Goal: Information Seeking & Learning: Learn about a topic

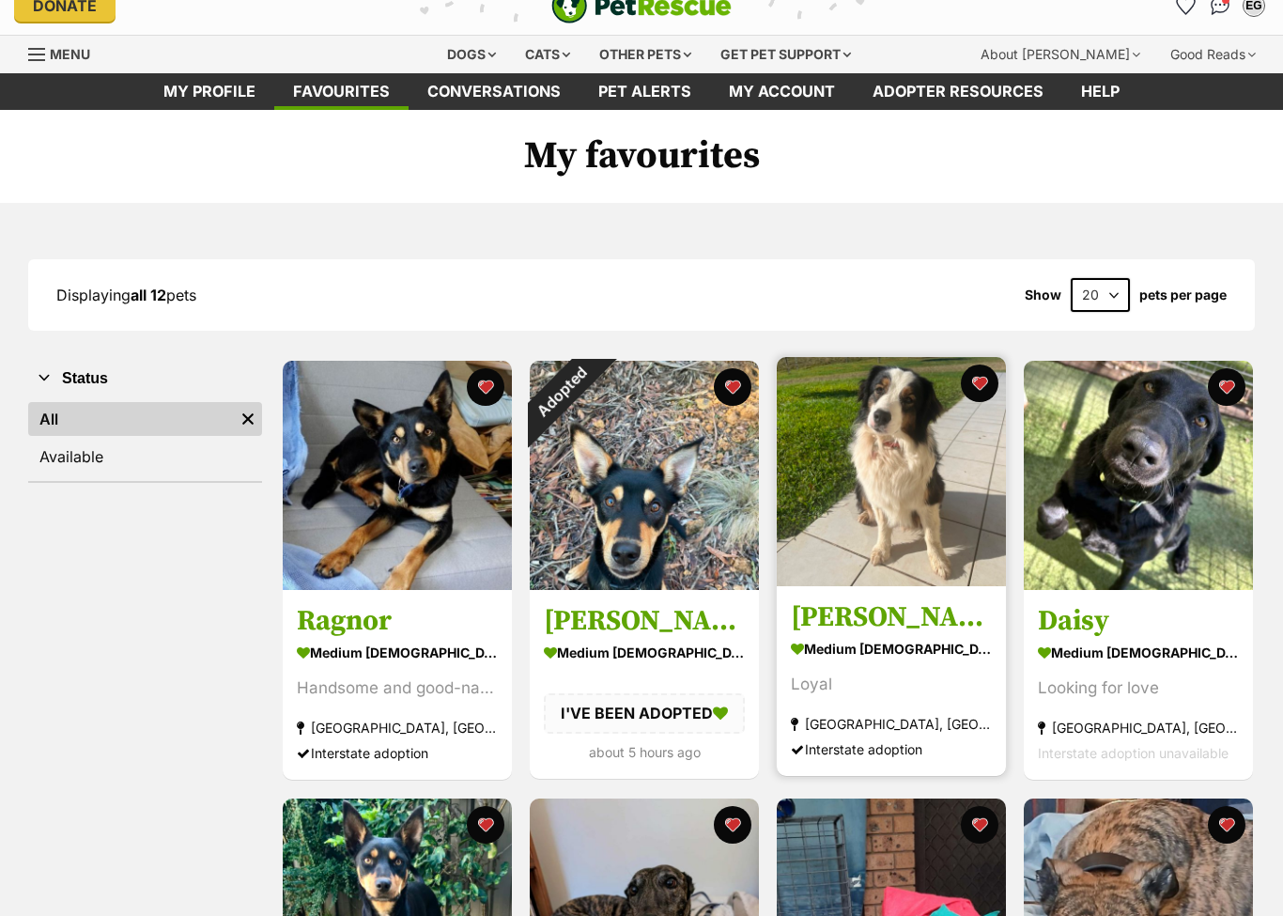
scroll to position [23, 0]
click at [888, 511] on img at bounding box center [891, 471] width 229 height 229
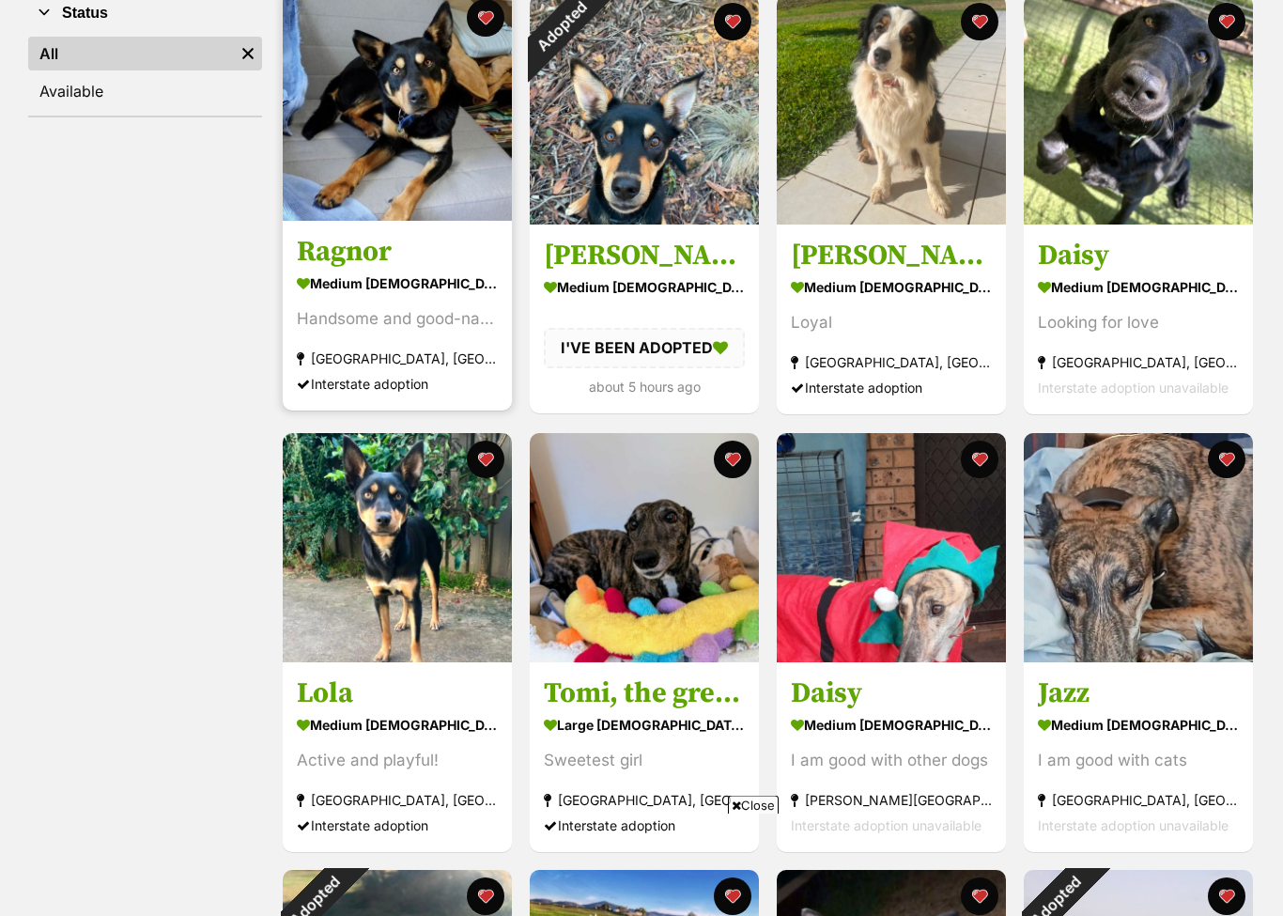
scroll to position [389, 0]
click at [340, 252] on h3 "Ragnor" at bounding box center [397, 253] width 201 height 36
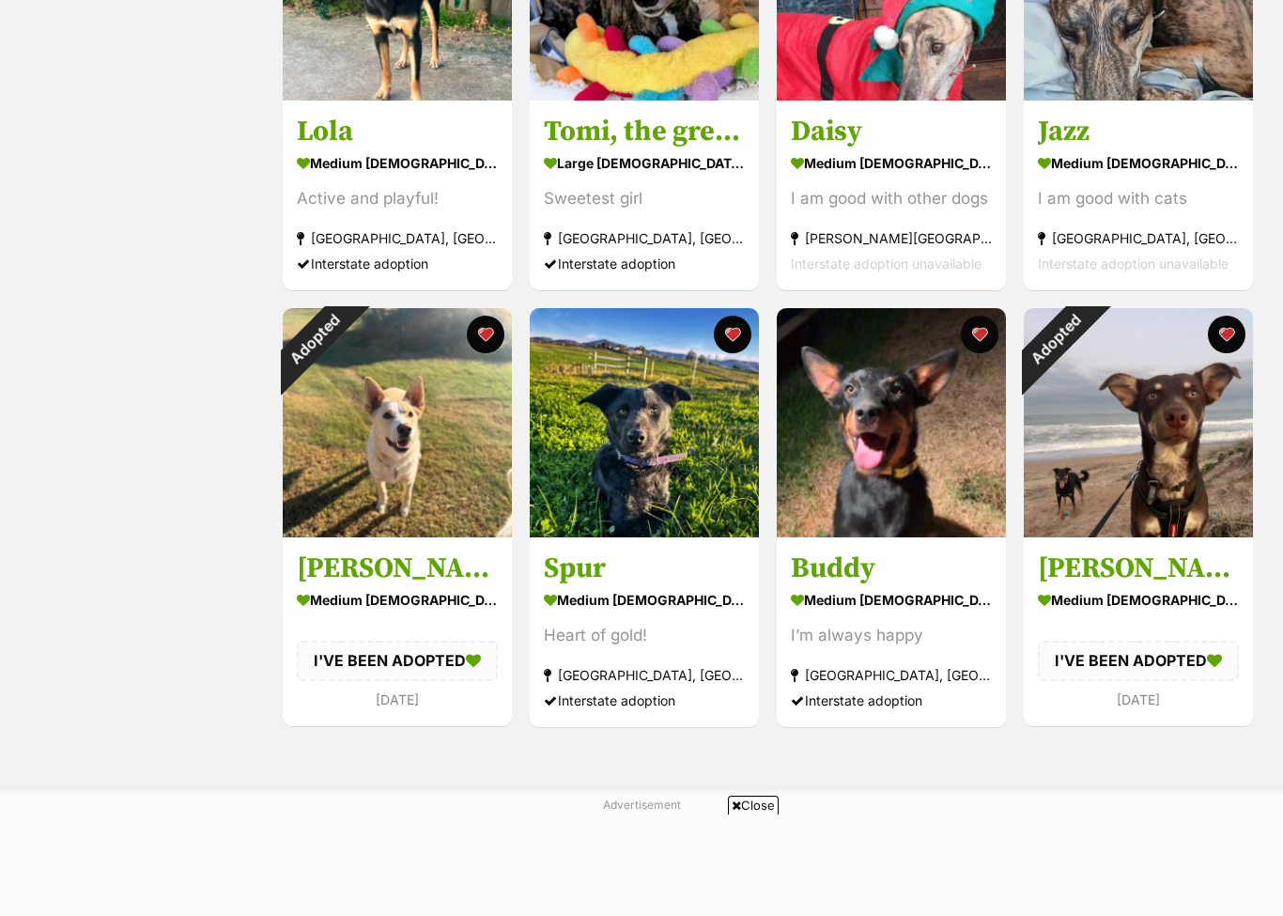
scroll to position [966, 0]
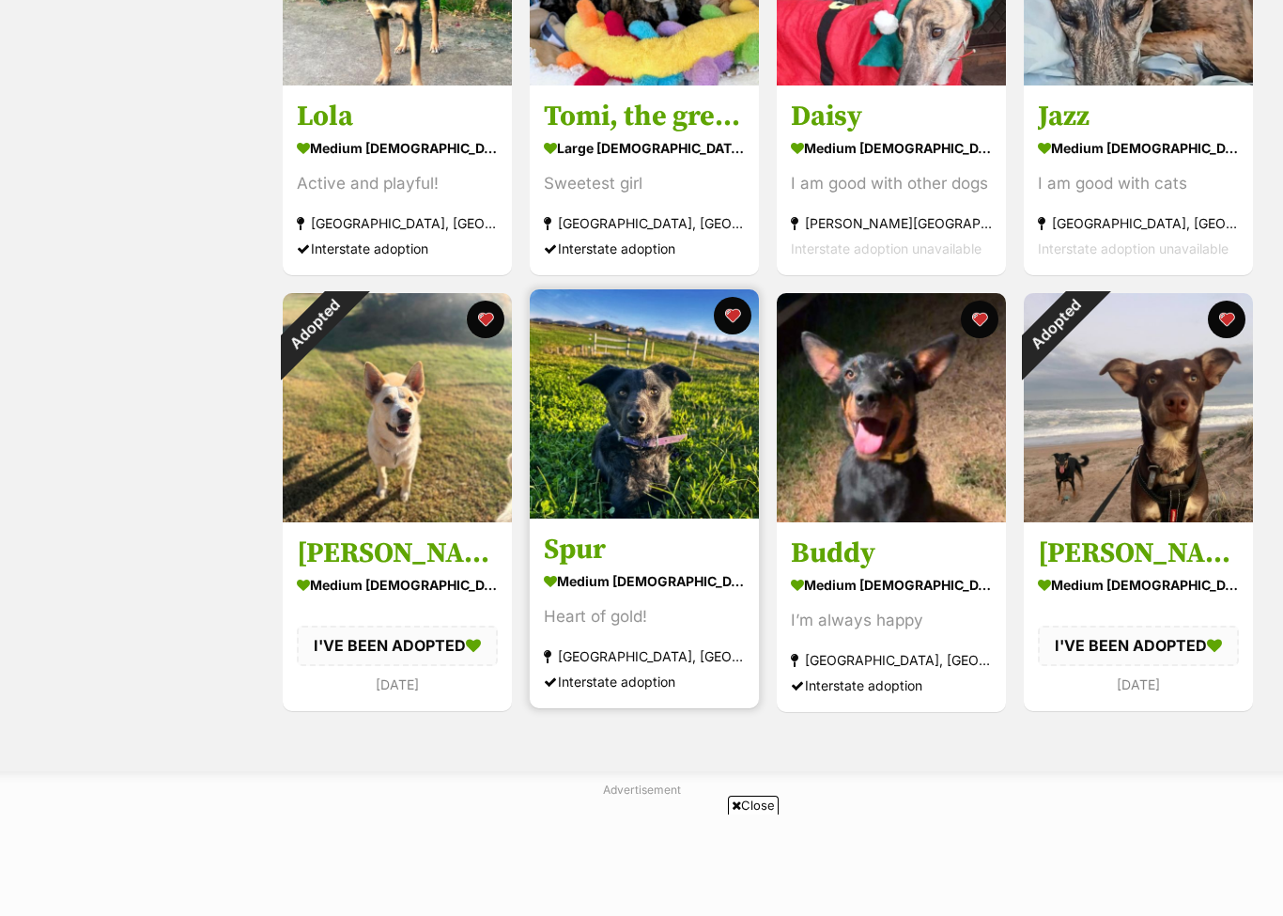
click at [583, 559] on h3 "Spur" at bounding box center [644, 551] width 201 height 36
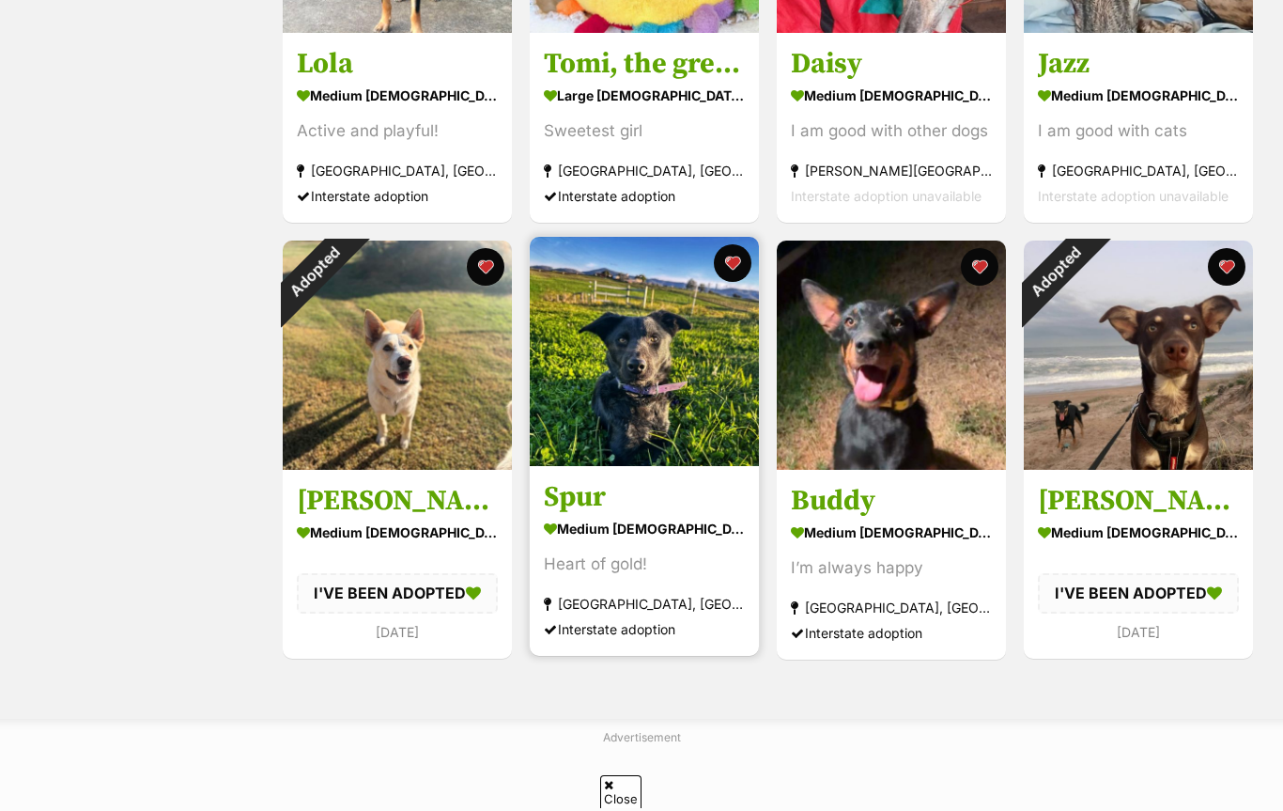
scroll to position [0, 0]
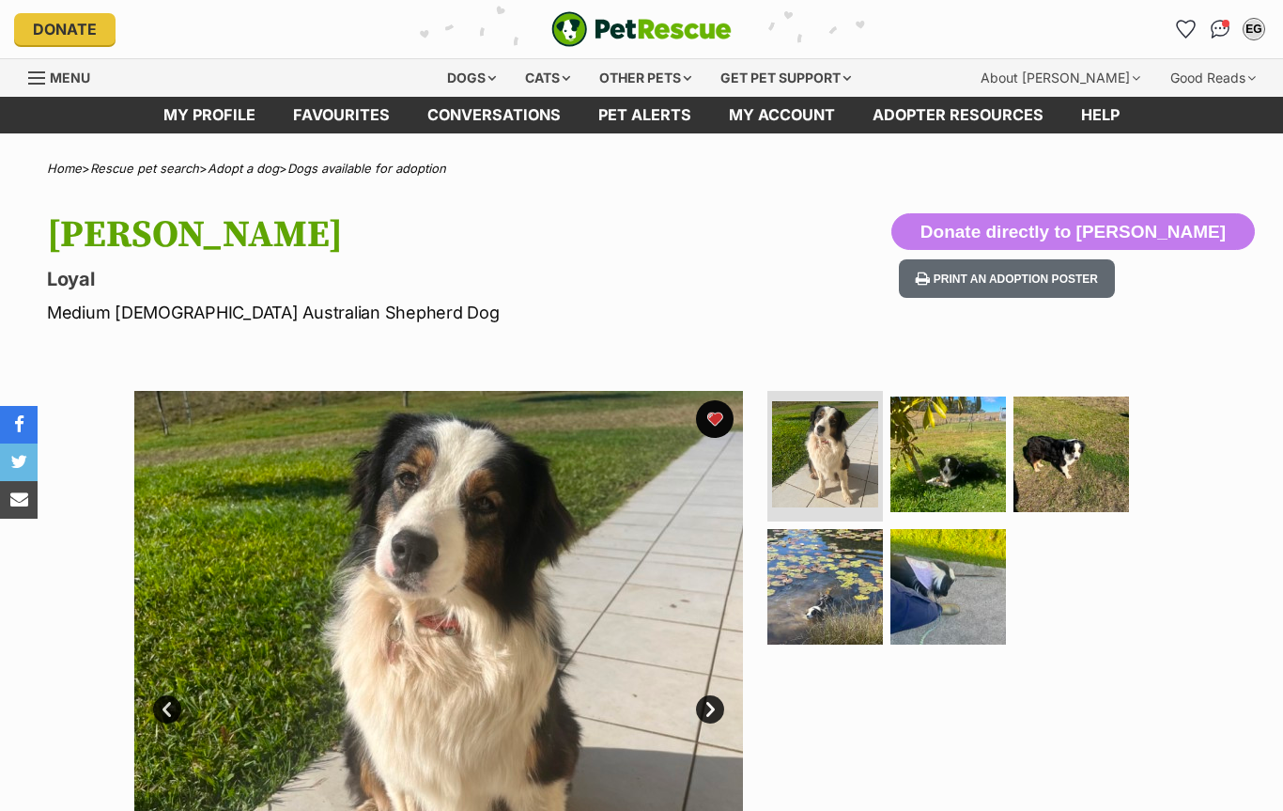
click at [314, 543] on img at bounding box center [438, 695] width 609 height 609
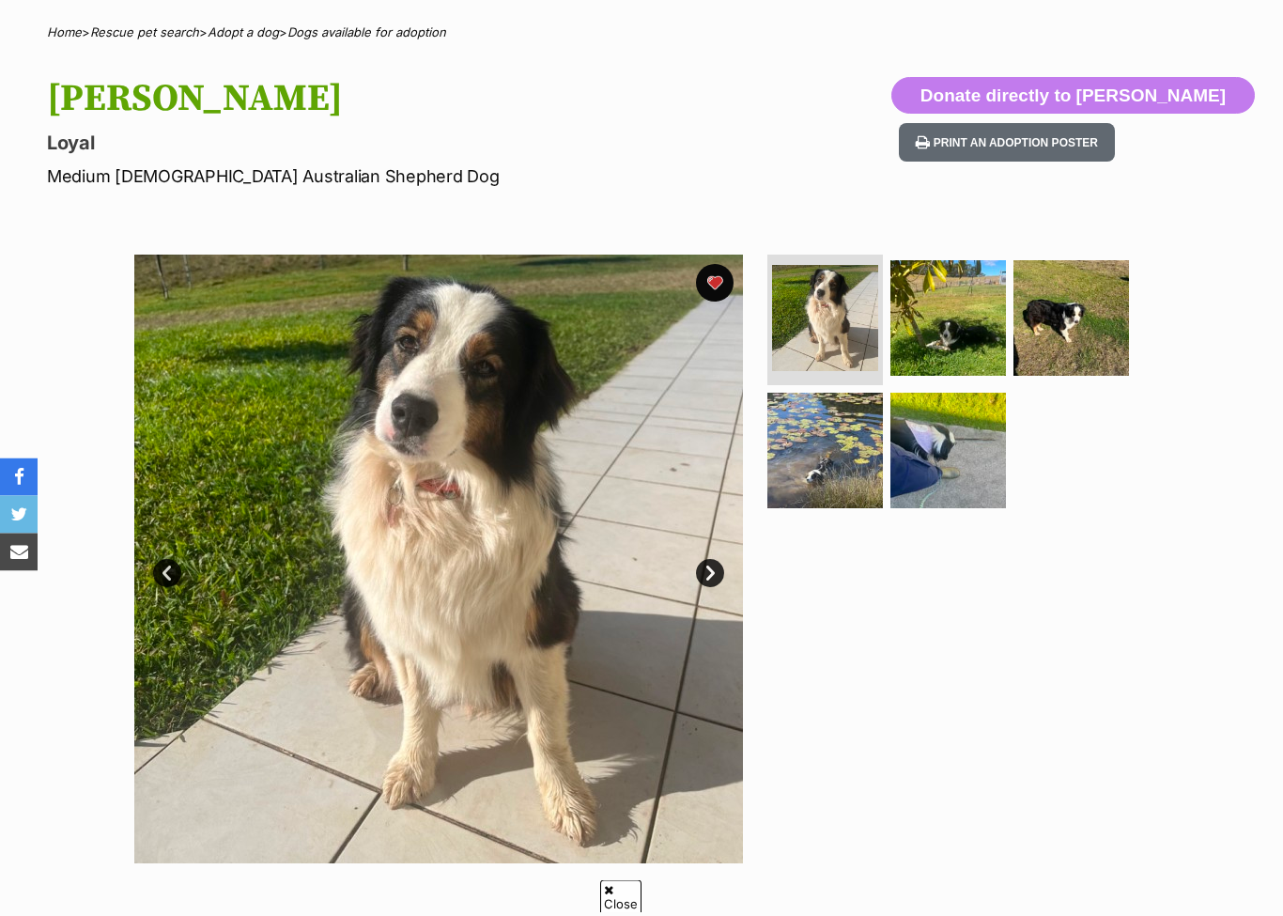
scroll to position [136, 0]
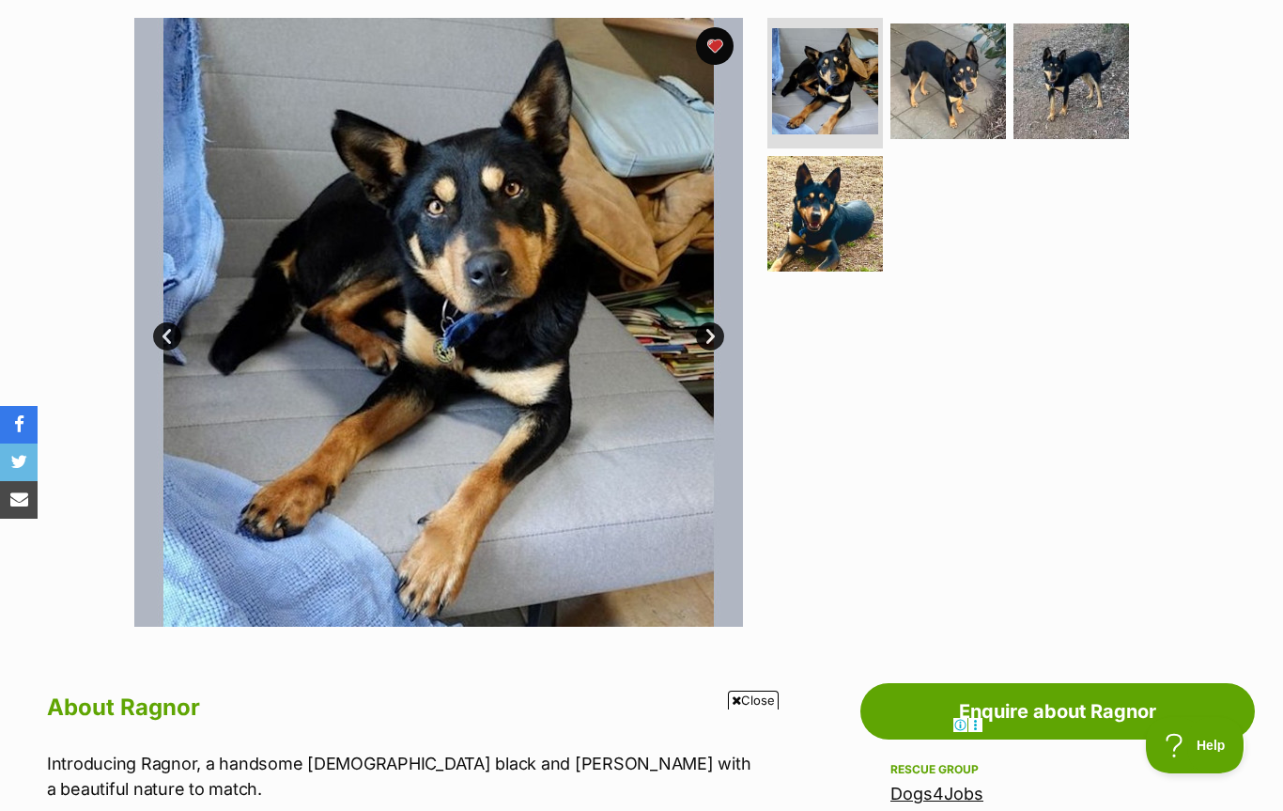
scroll to position [373, 0]
click at [832, 213] on img at bounding box center [825, 213] width 121 height 121
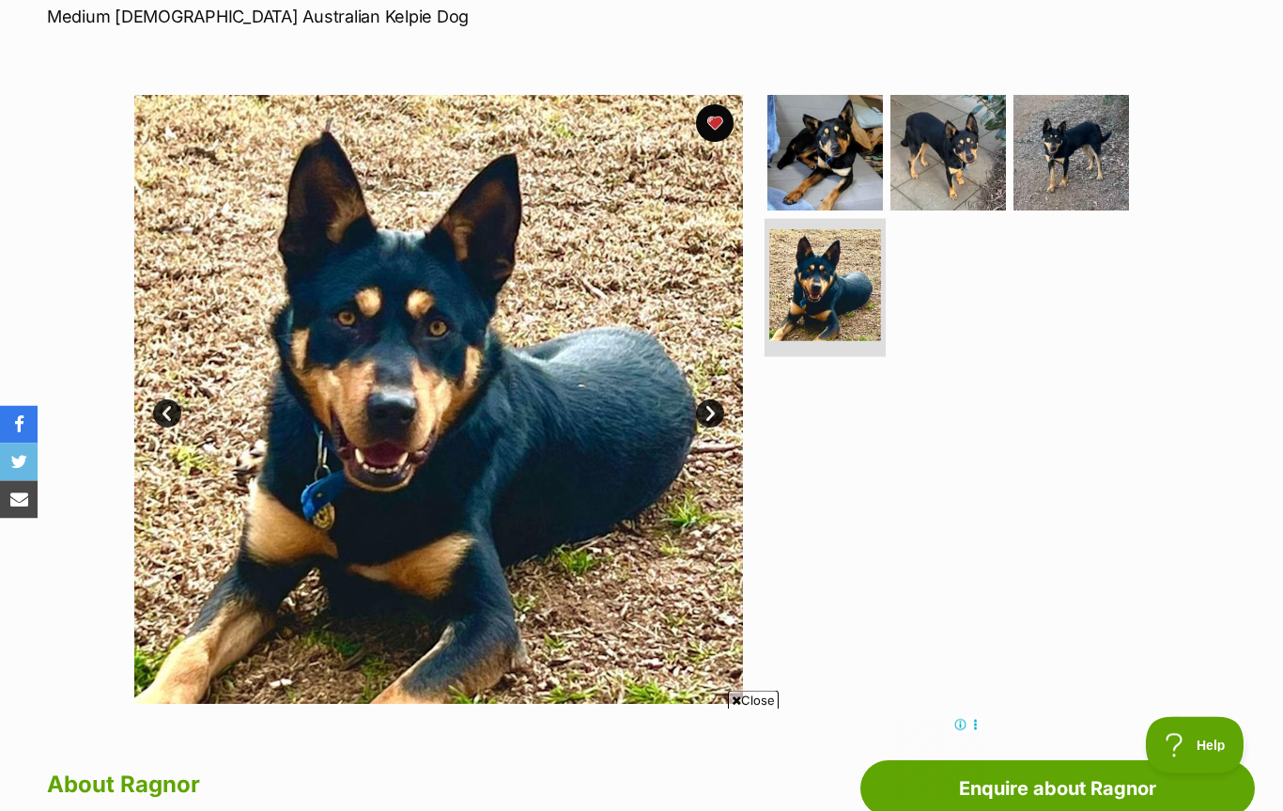
scroll to position [295, 0]
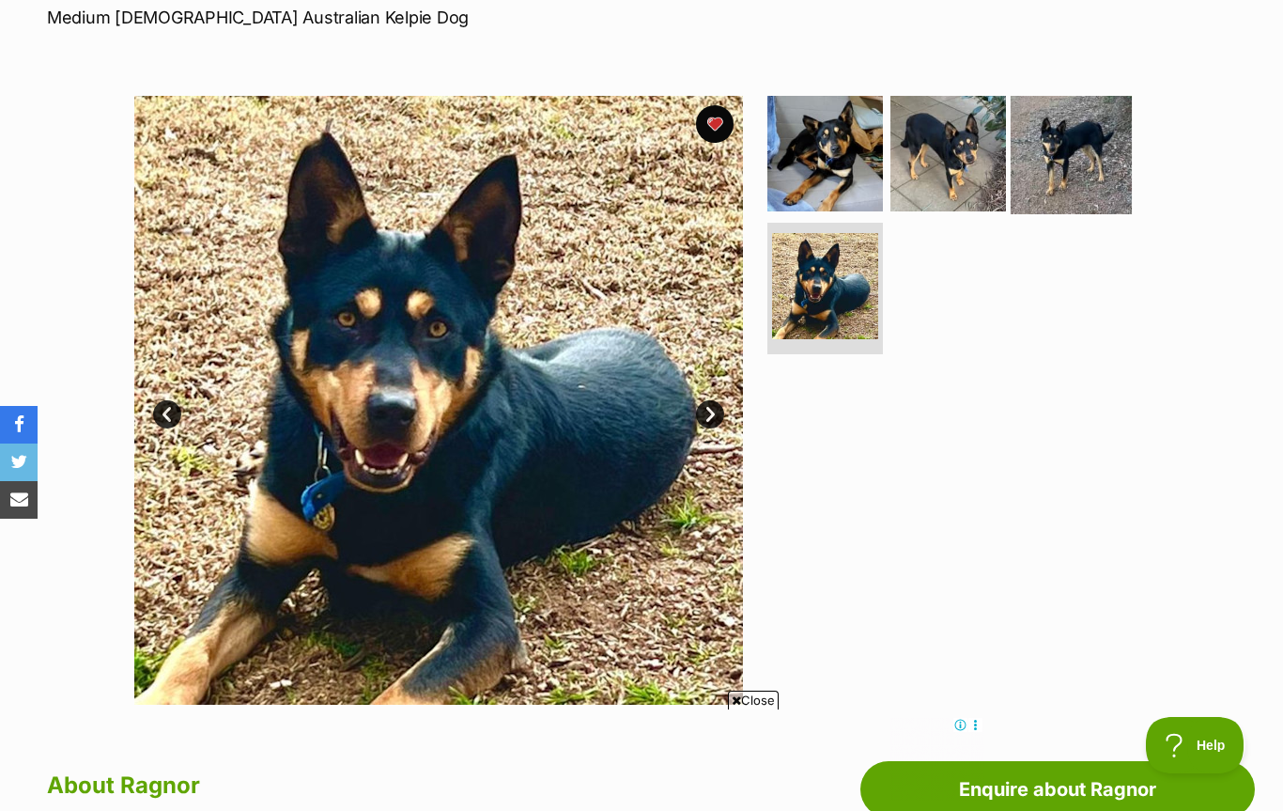
click at [1080, 154] on img at bounding box center [1071, 152] width 121 height 121
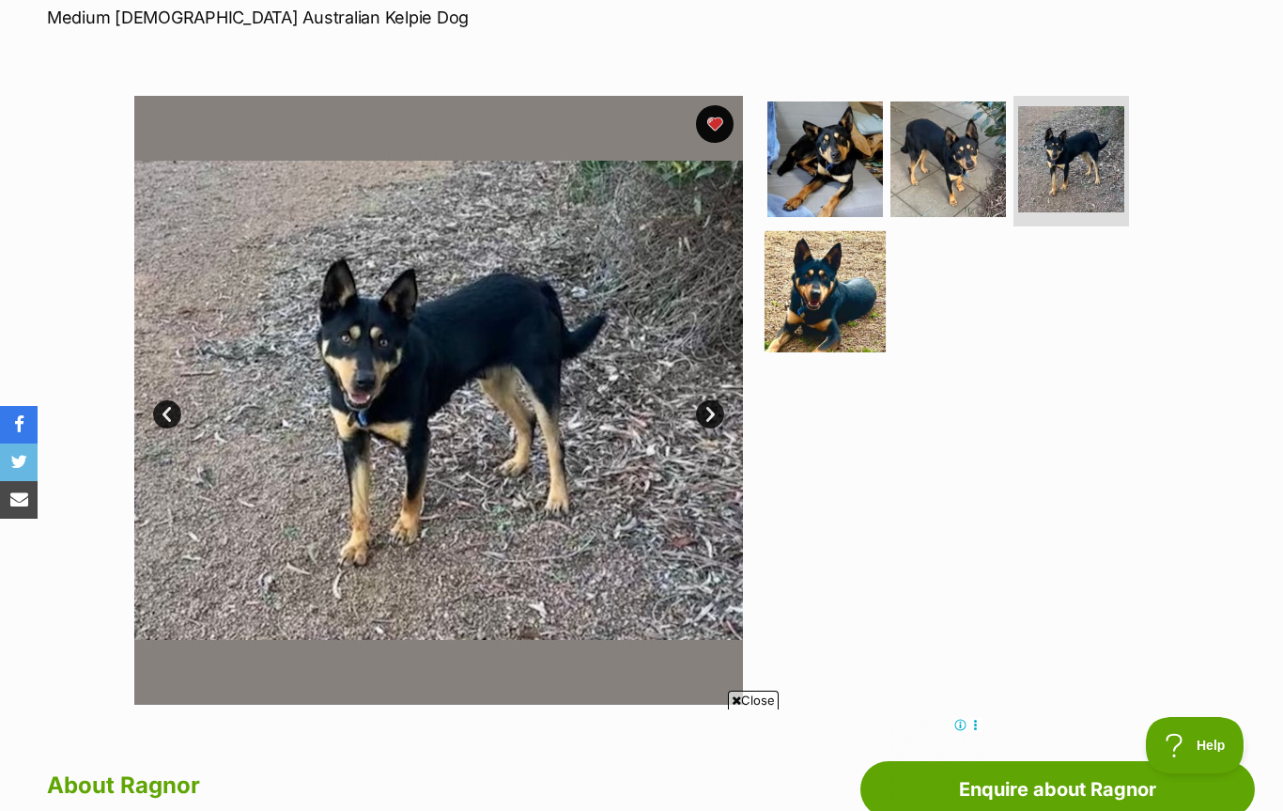
click at [854, 273] on img at bounding box center [825, 291] width 121 height 121
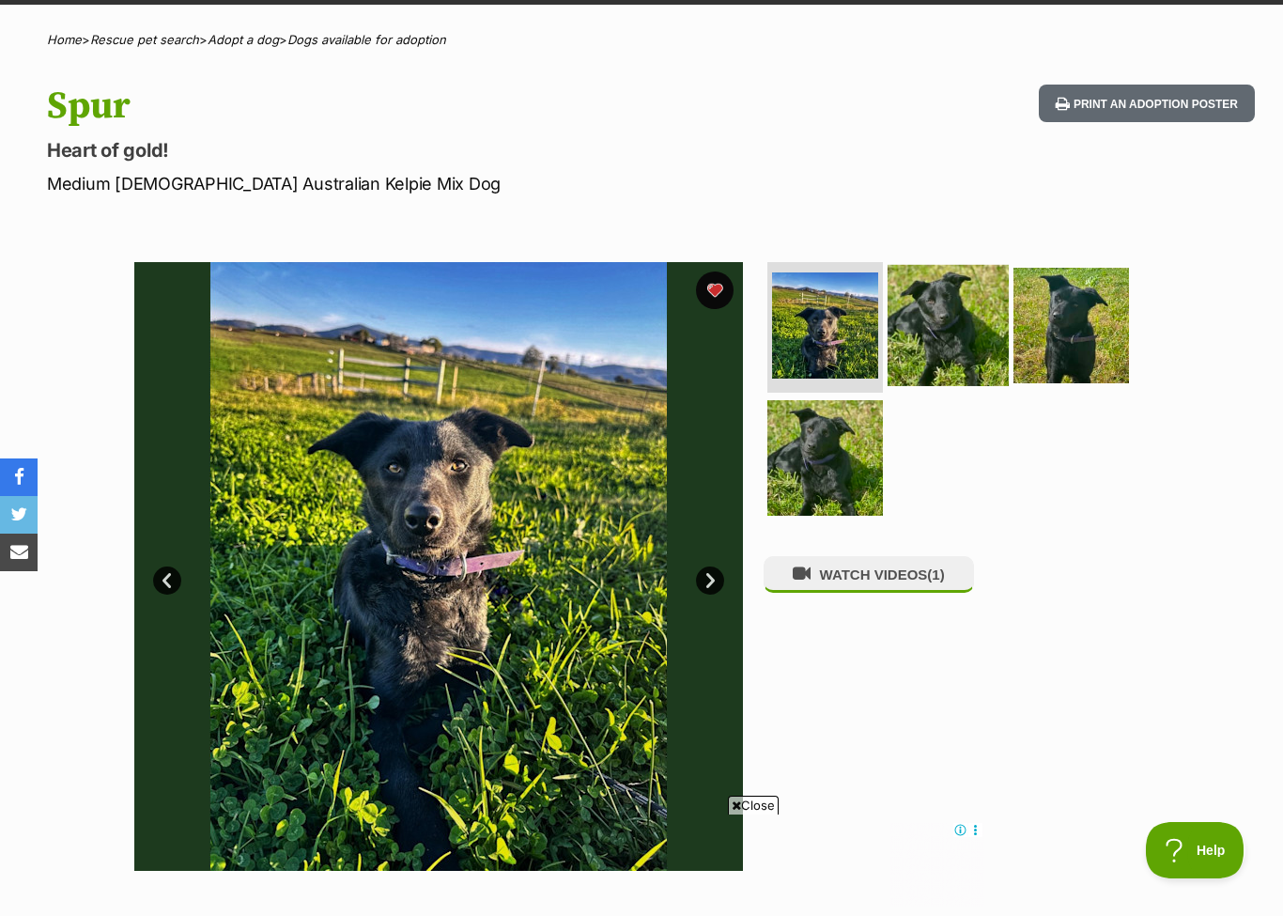
click at [939, 314] on img at bounding box center [948, 324] width 121 height 121
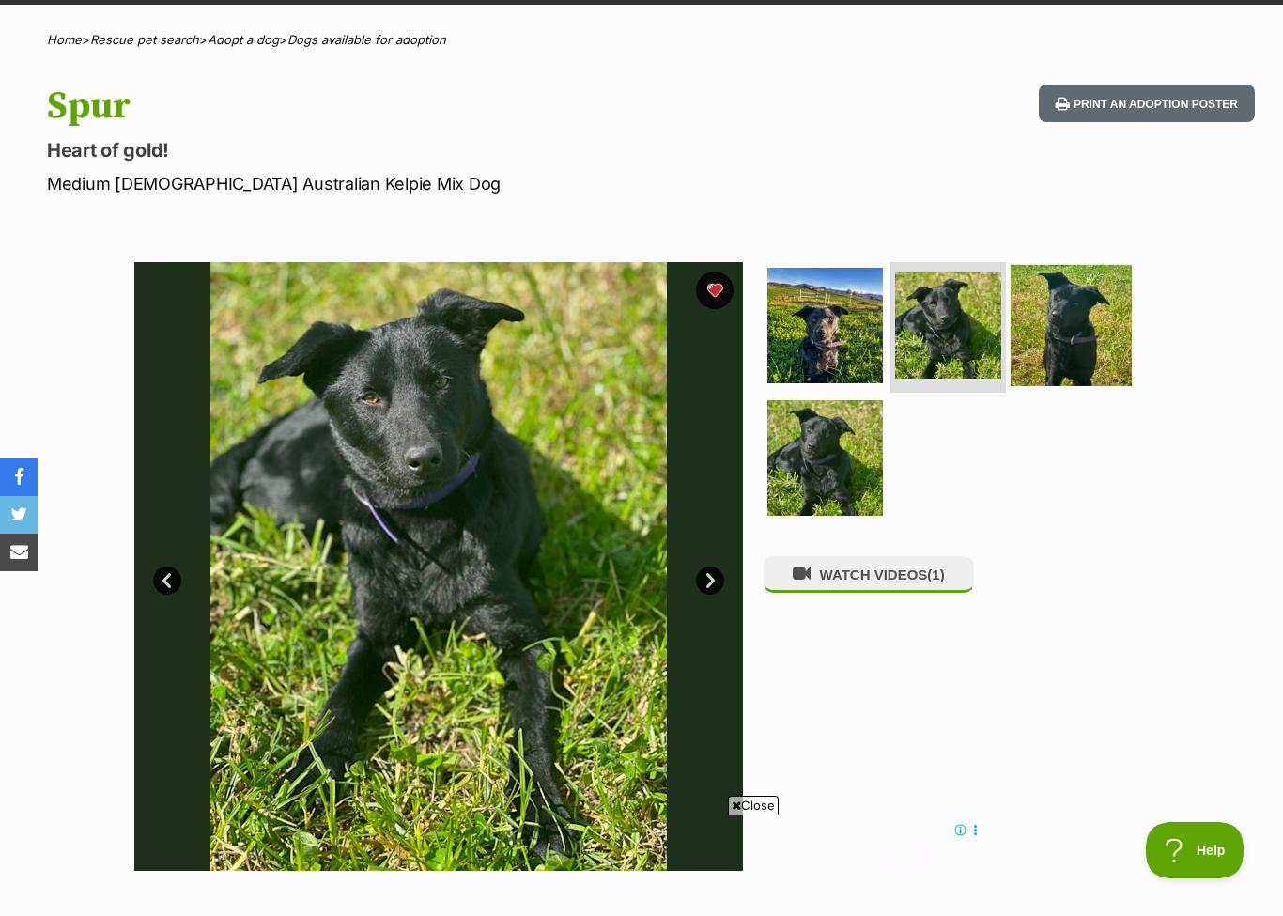
click at [1084, 307] on img at bounding box center [1071, 324] width 121 height 121
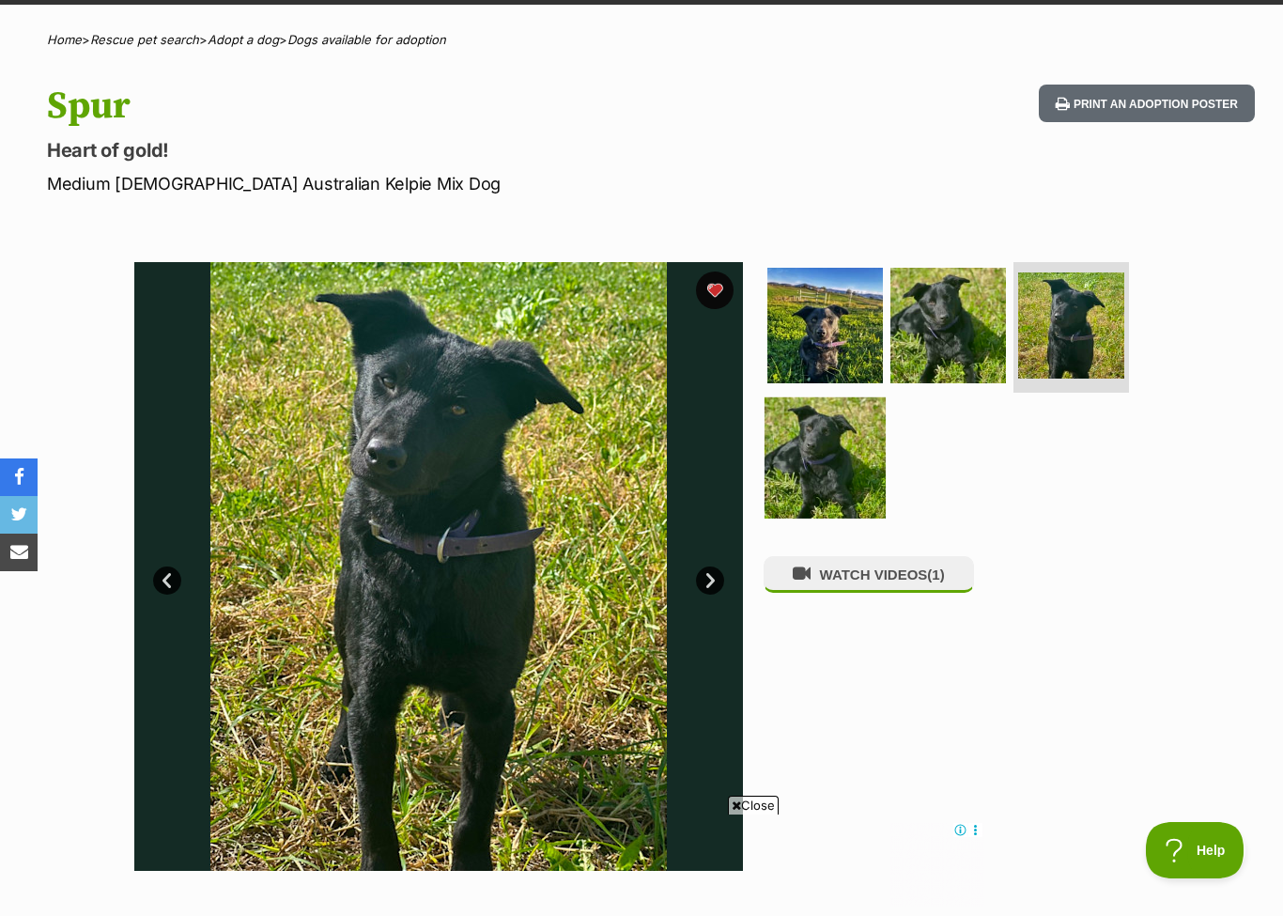
click at [818, 463] on img at bounding box center [825, 457] width 121 height 121
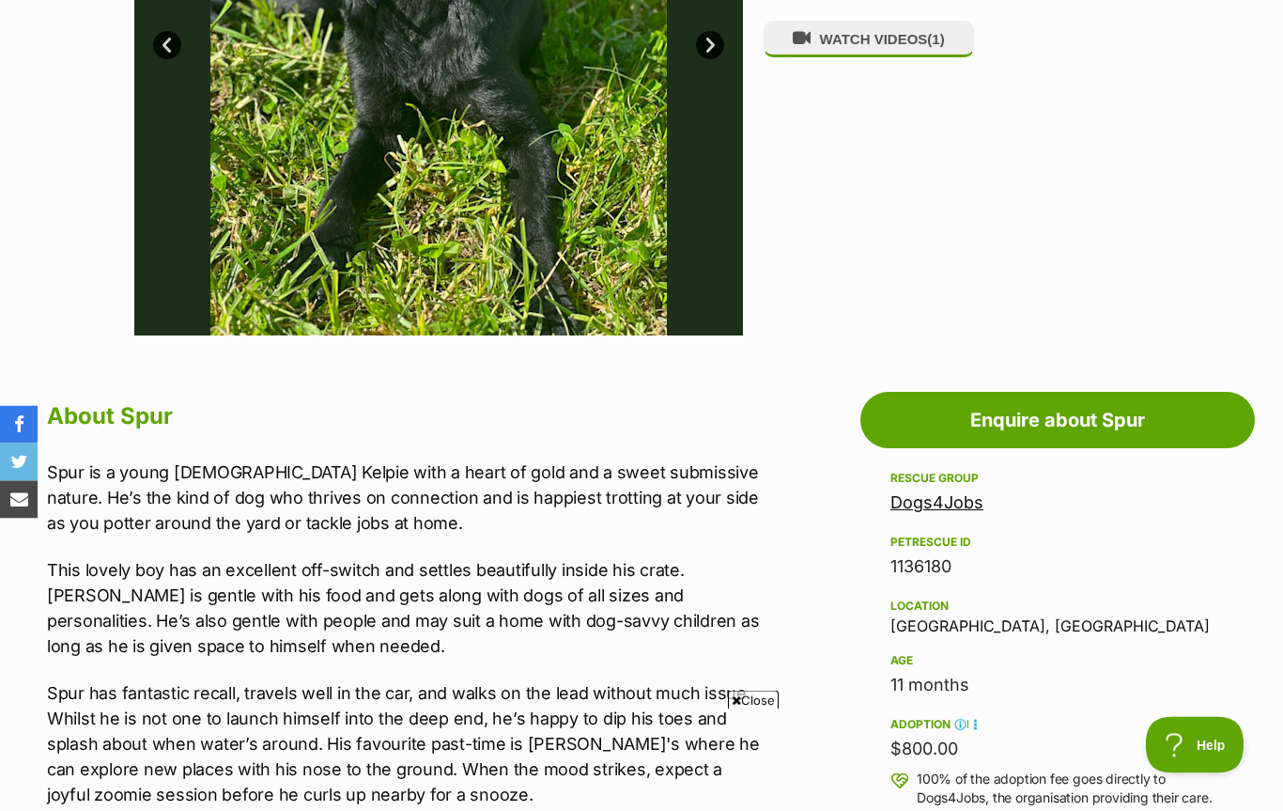
scroll to position [593, 0]
